Goal: Book appointment/travel/reservation

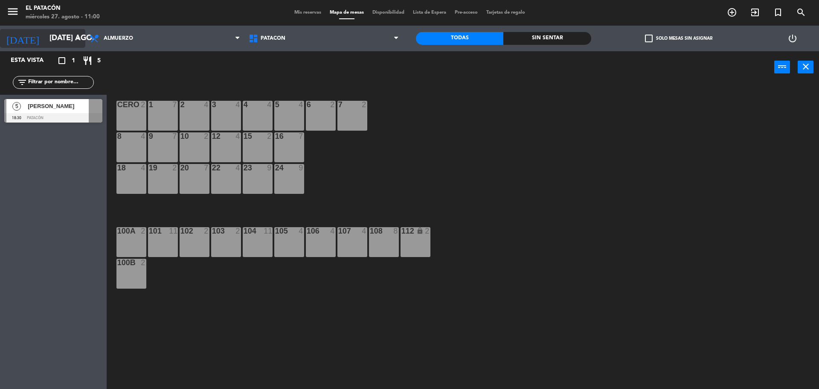
scroll to position [2, 0]
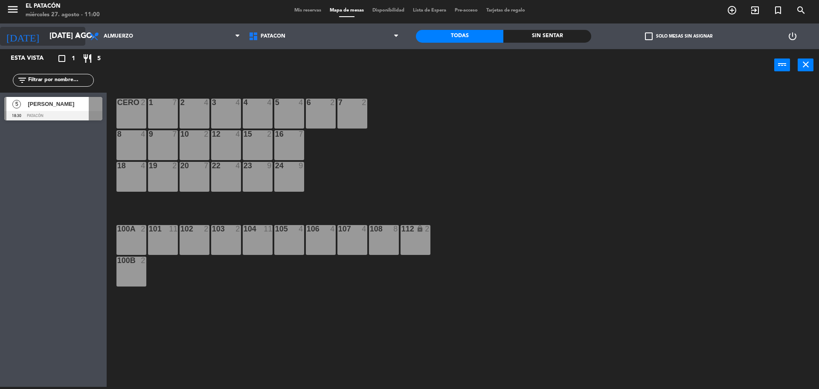
click at [77, 35] on icon "arrow_drop_down" at bounding box center [78, 36] width 10 height 10
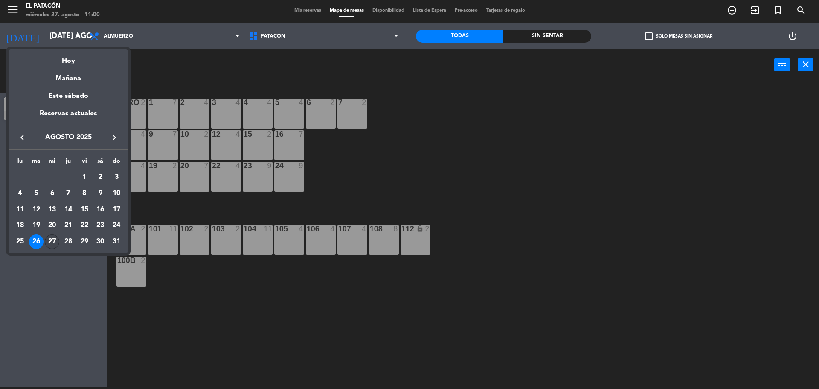
click at [51, 244] on div "27" at bounding box center [52, 241] width 15 height 15
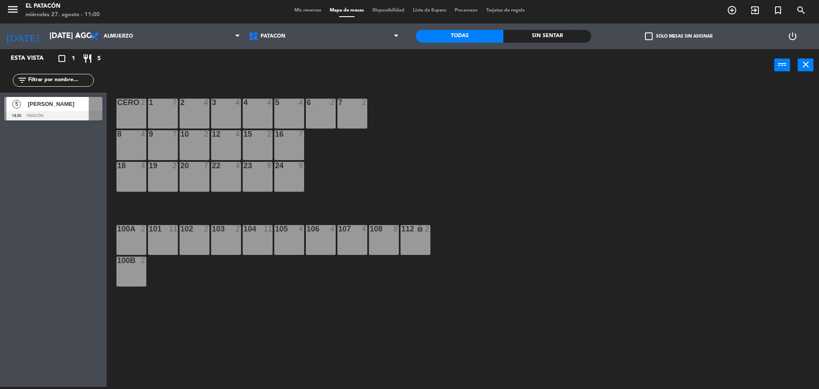
type input "mié. 27 ago."
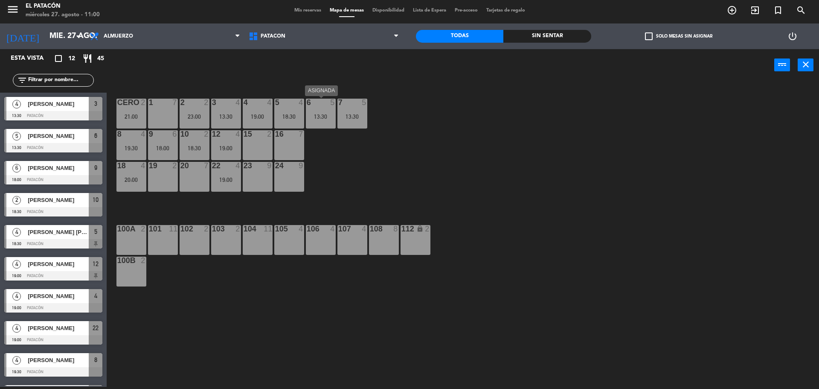
click at [315, 116] on div "13:30" at bounding box center [321, 117] width 30 height 6
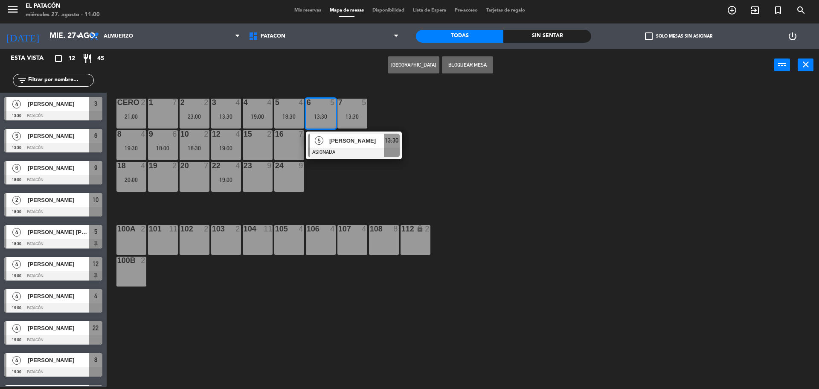
click at [338, 137] on span "[PERSON_NAME]" at bounding box center [356, 140] width 55 height 9
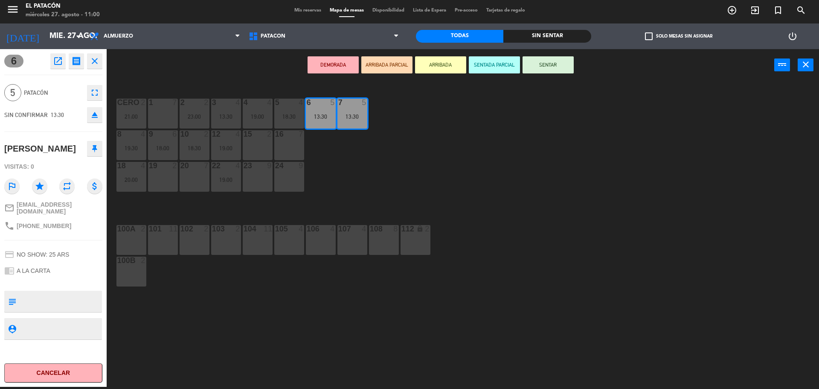
click at [521, 175] on div "1 7 2 2 23:00 3 4 13:30 4 4 19:00 5 4 18:30 6 5 13:30 7 5 13:30 CERO 2 21:00 8 …" at bounding box center [467, 236] width 705 height 306
drag, startPoint x: 318, startPoint y: 116, endPoint x: 226, endPoint y: 178, distance: 111.6
click at [226, 178] on div "1 7 2 2 23:00 3 4 13:30 4 4 19:00 5 4 18:30 6 5 13:30 6 5 13:30 7 5 13:30 CERO …" at bounding box center [467, 236] width 705 height 306
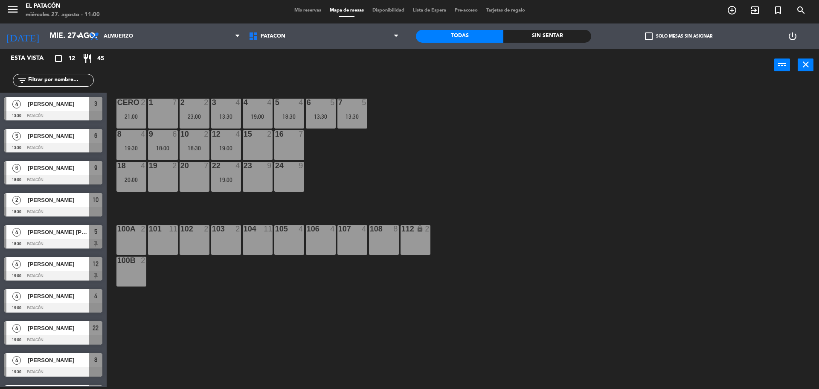
click at [320, 115] on div "13:30" at bounding box center [321, 117] width 30 height 6
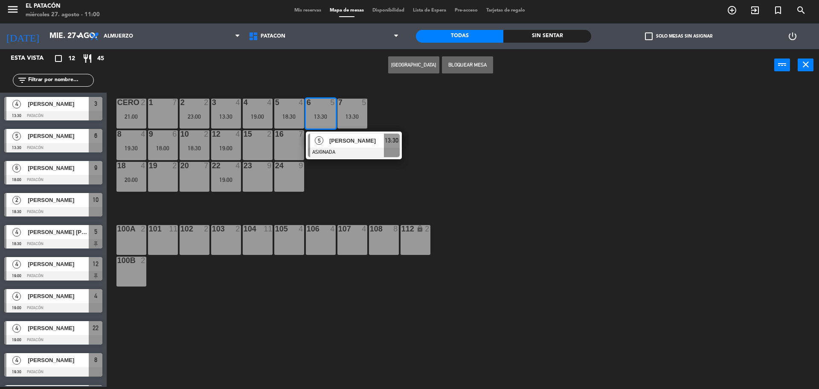
click at [354, 142] on span "[PERSON_NAME]" at bounding box center [356, 140] width 55 height 9
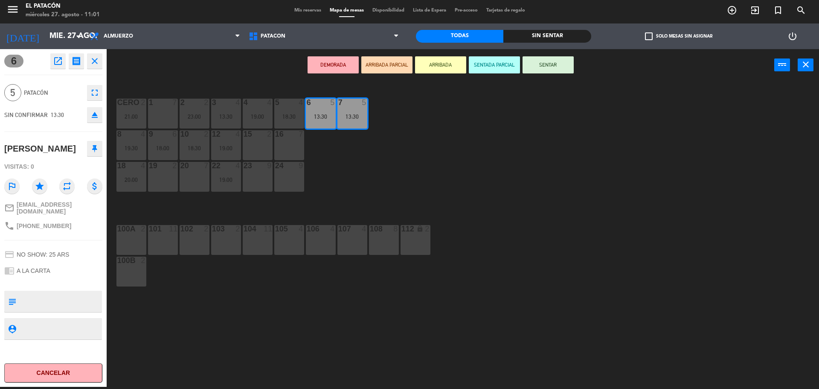
click at [372, 155] on div "1 7 2 2 23:00 3 4 13:30 4 4 19:00 5 4 18:30 6 5 13:30 7 5 13:30 CERO 2 21:00 8 …" at bounding box center [467, 236] width 705 height 306
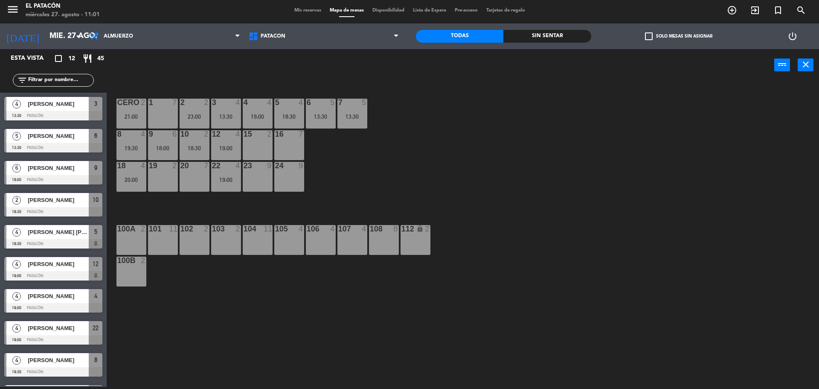
click at [320, 116] on div "13:30" at bounding box center [321, 117] width 30 height 6
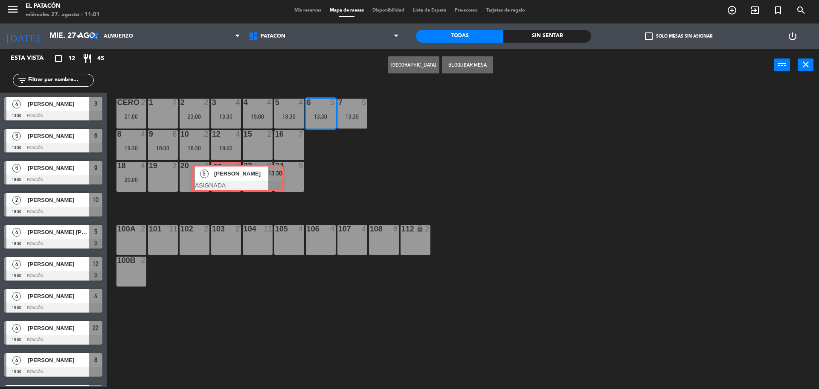
drag, startPoint x: 338, startPoint y: 139, endPoint x: 221, endPoint y: 171, distance: 120.7
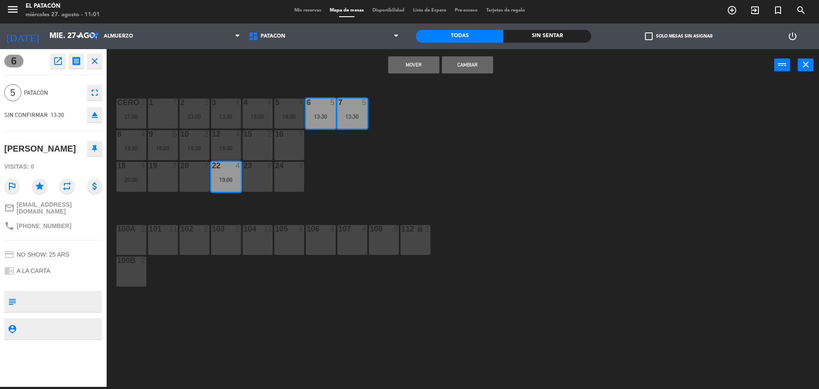
click at [409, 67] on button "Mover" at bounding box center [413, 64] width 51 height 17
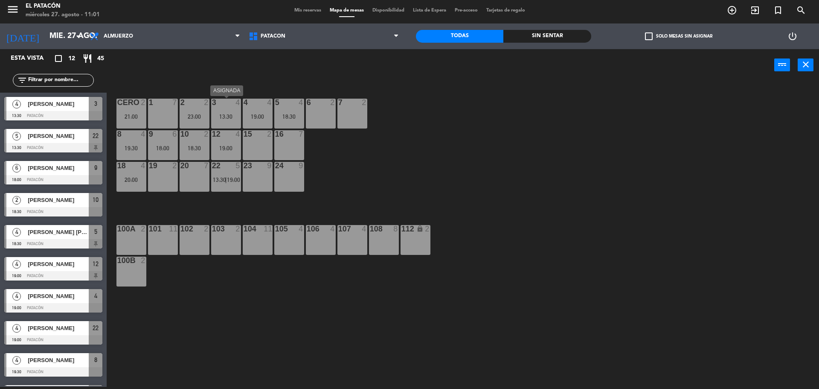
click at [230, 118] on div "13:30" at bounding box center [226, 117] width 30 height 6
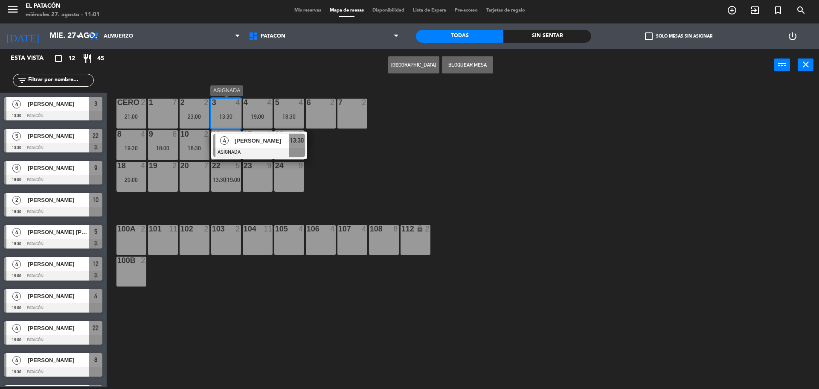
click at [243, 138] on span "[PERSON_NAME]" at bounding box center [262, 140] width 55 height 9
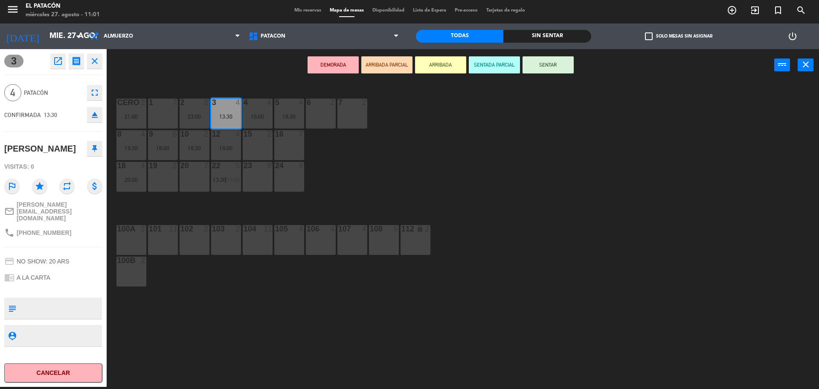
click at [488, 157] on div "1 7 2 2 23:00 3 4 13:30 4 4 19:00 5 4 18:30 6 2 7 2 CERO 2 21:00 8 4 19:30 9 6 …" at bounding box center [467, 236] width 705 height 306
